Goal: Transaction & Acquisition: Purchase product/service

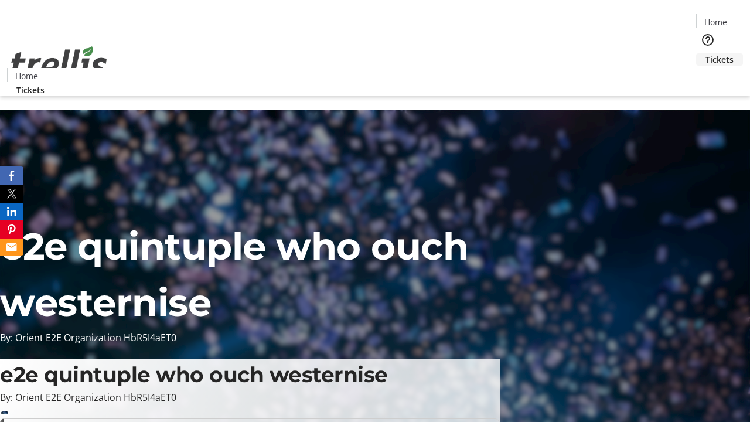
click at [705, 53] on span "Tickets" at bounding box center [719, 59] width 28 height 12
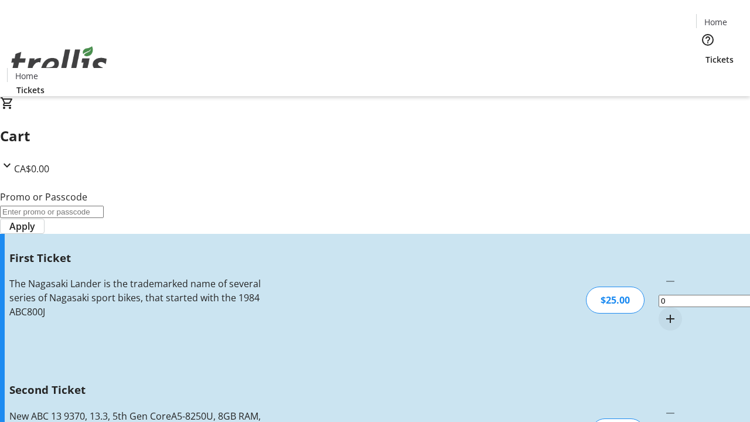
click at [663, 312] on mat-icon "Increment by one" at bounding box center [670, 319] width 14 height 14
type input "1"
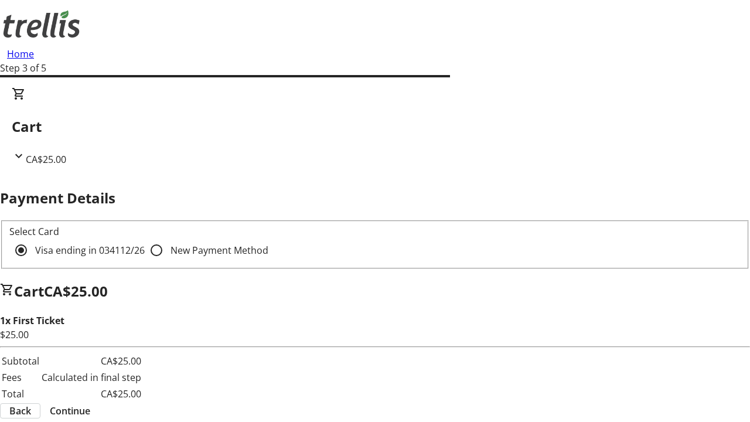
click at [145, 238] on input "New Payment Method" at bounding box center [156, 249] width 23 height 23
radio input "true"
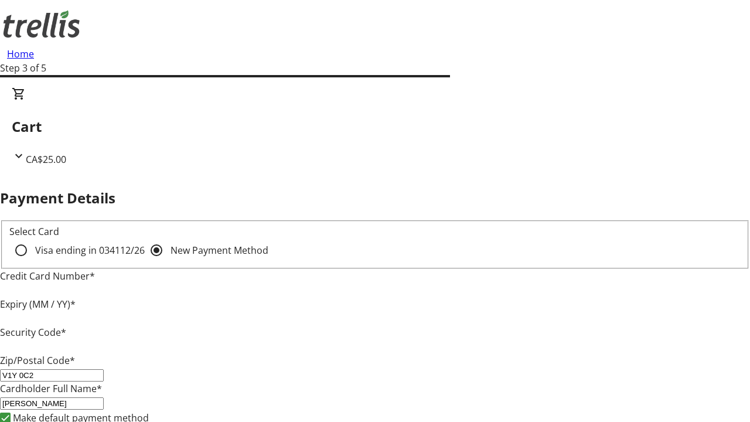
type input "V1Y 0C2"
